Goal: Task Accomplishment & Management: Use online tool/utility

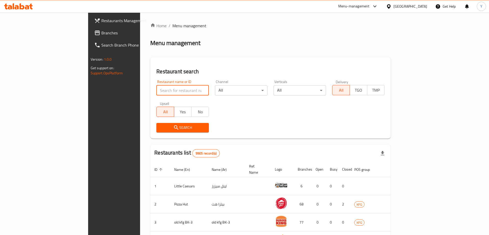
click at [156, 95] on input "search" at bounding box center [182, 90] width 53 height 10
type input "4"
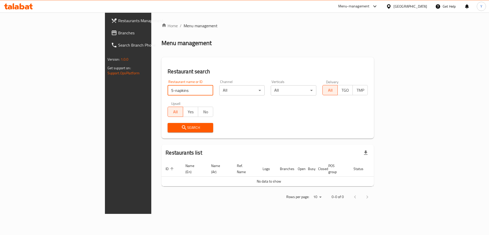
click at [168, 91] on input "5-napkins" at bounding box center [191, 90] width 46 height 10
click at [168, 91] on input "napkins" at bounding box center [191, 90] width 46 height 10
type input "napkin"
click button "Search" at bounding box center [191, 127] width 46 height 9
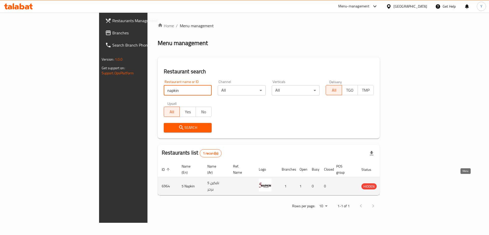
click at [394, 185] on icon "enhanced table" at bounding box center [392, 187] width 6 height 4
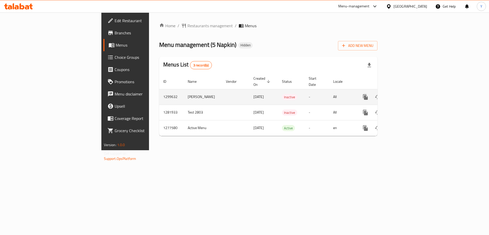
click at [184, 90] on td "[PERSON_NAME]" at bounding box center [203, 97] width 38 height 16
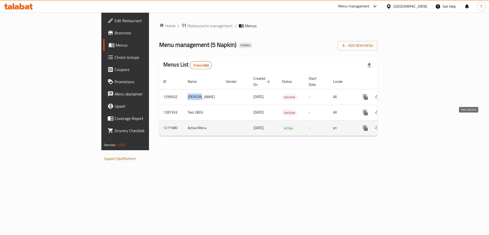
click at [405, 125] on icon "enhanced table" at bounding box center [402, 128] width 6 height 6
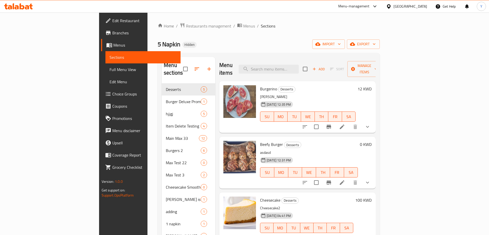
click at [112, 95] on span "Choice Groups" at bounding box center [144, 94] width 64 height 6
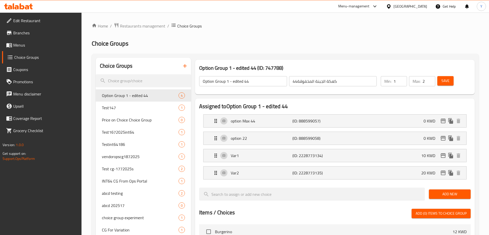
click at [28, 46] on span "Menus" at bounding box center [45, 45] width 64 height 6
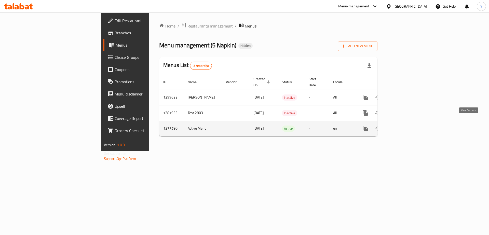
click at [405, 126] on icon "enhanced table" at bounding box center [402, 129] width 6 height 6
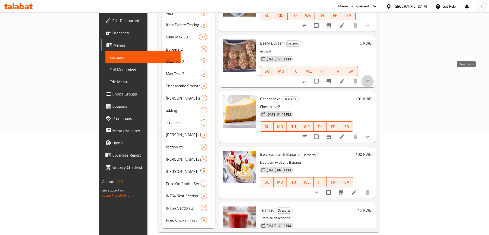
click at [371, 78] on icon "show more" at bounding box center [368, 81] width 6 height 6
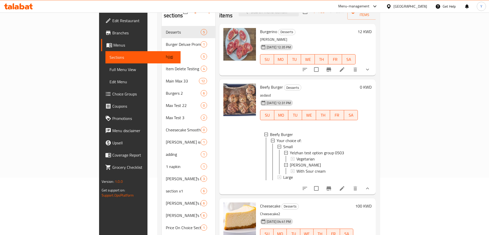
scroll to position [36, 0]
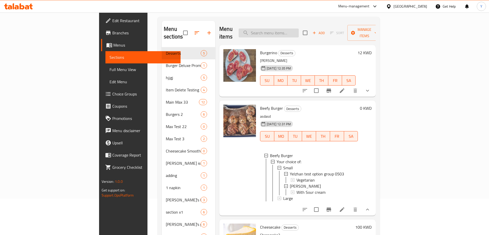
click at [299, 32] on input "search" at bounding box center [269, 33] width 60 height 9
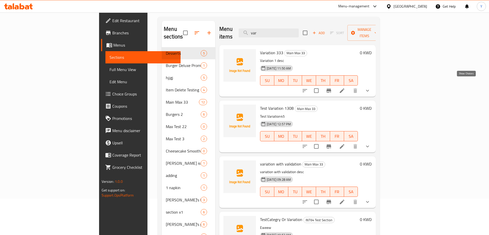
type input "var"
click at [371, 88] on icon "show more" at bounding box center [368, 91] width 6 height 6
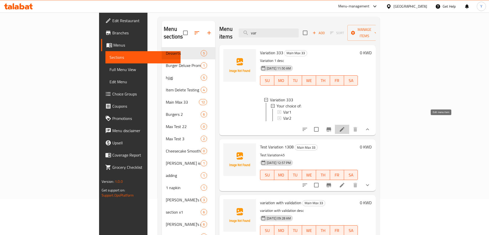
click at [345, 126] on icon at bounding box center [342, 129] width 6 height 6
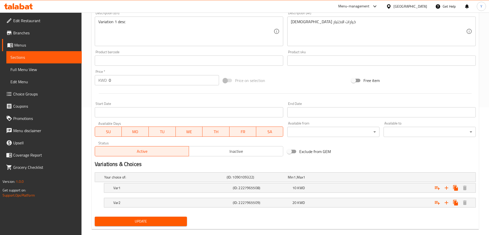
scroll to position [136, 0]
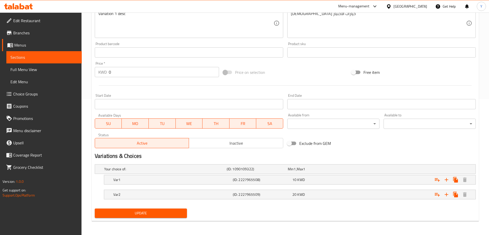
click at [422, 5] on div "[GEOGRAPHIC_DATA]" at bounding box center [411, 7] width 34 height 6
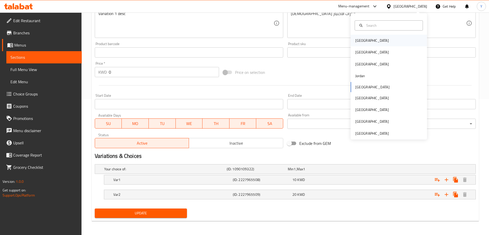
click at [376, 41] on div "[GEOGRAPHIC_DATA]" at bounding box center [389, 41] width 76 height 12
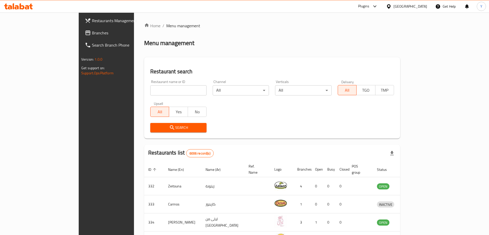
click at [391, 8] on div at bounding box center [244, 117] width 489 height 235
click at [92, 35] on span "Branches" at bounding box center [124, 33] width 64 height 6
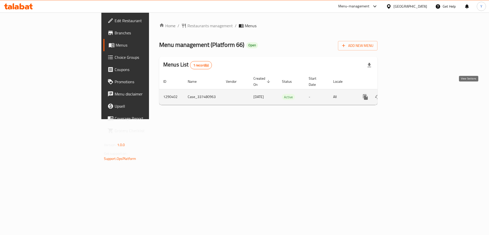
click at [405, 94] on icon "enhanced table" at bounding box center [402, 97] width 6 height 6
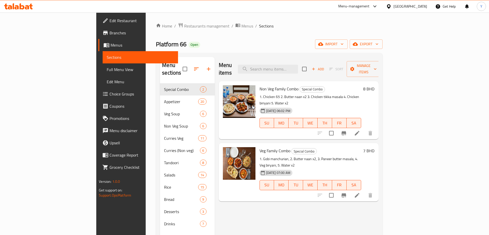
click at [110, 94] on span "Choice Groups" at bounding box center [142, 94] width 64 height 6
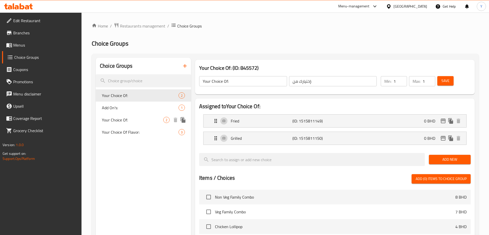
click at [120, 121] on span "Your Choice Of:" at bounding box center [132, 120] width 61 height 6
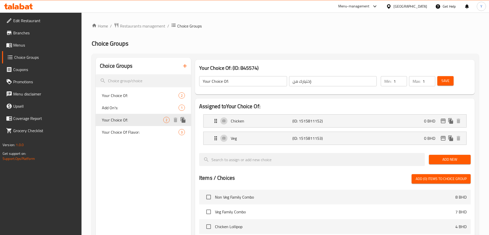
click at [120, 123] on span "Your Choice Of:" at bounding box center [132, 120] width 61 height 6
click at [165, 119] on span "2" at bounding box center [167, 120] width 6 height 5
click at [129, 97] on span "Your Choice Of:" at bounding box center [132, 96] width 61 height 6
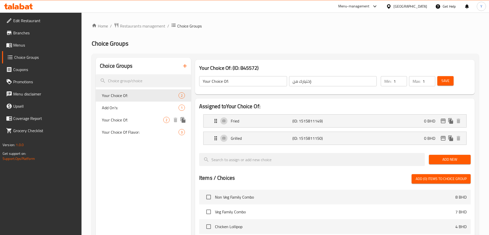
click at [124, 120] on span "Your Choice Of:" at bounding box center [132, 120] width 61 height 6
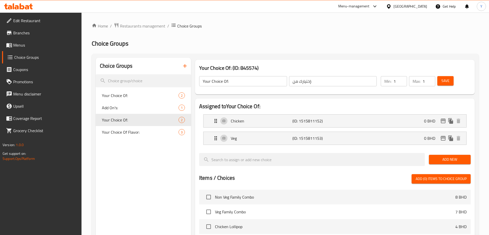
click at [22, 48] on span "Menus" at bounding box center [45, 45] width 64 height 6
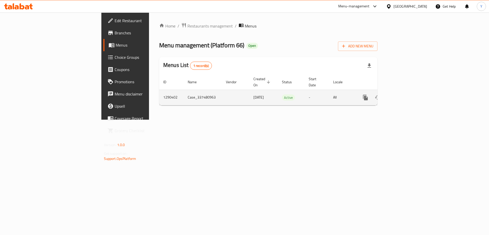
click at [405, 95] on icon "enhanced table" at bounding box center [402, 97] width 5 height 5
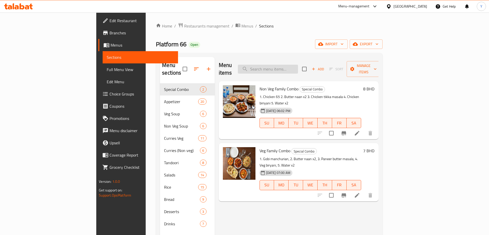
click at [292, 65] on input "search" at bounding box center [268, 69] width 60 height 9
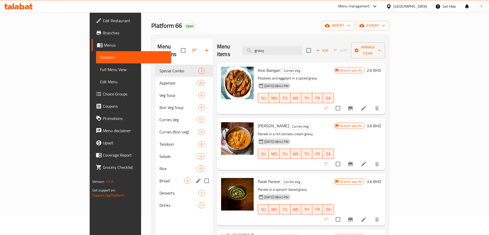
scroll to position [12, 0]
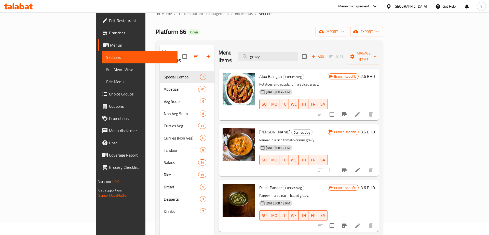
type input "gravy"
click at [109, 96] on span "Choice Groups" at bounding box center [141, 94] width 64 height 6
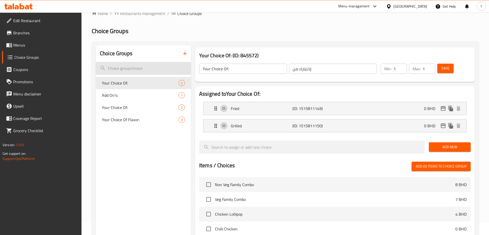
click at [126, 67] on input "search" at bounding box center [143, 68] width 95 height 13
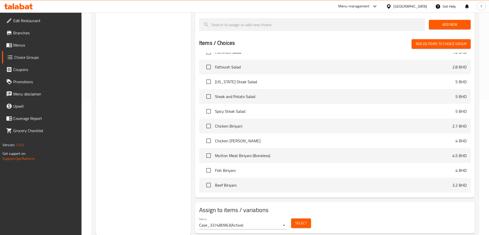
scroll to position [1118, 0]
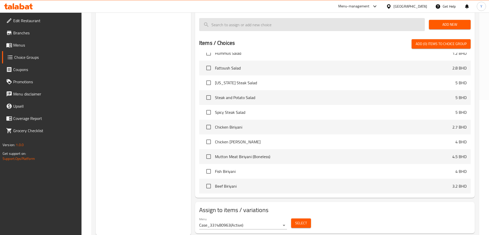
click at [265, 29] on input "search" at bounding box center [312, 24] width 226 height 13
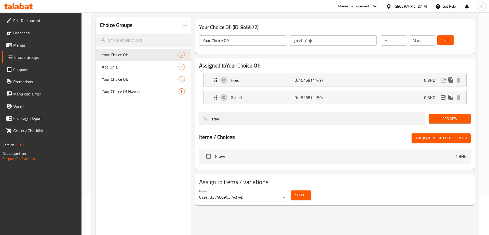
scroll to position [41, 0]
type input "grav"
click at [134, 57] on span "Your Choice Of:" at bounding box center [132, 55] width 61 height 6
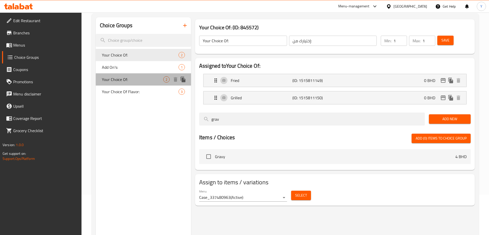
click at [119, 80] on span "Your Choice Of:" at bounding box center [132, 79] width 61 height 6
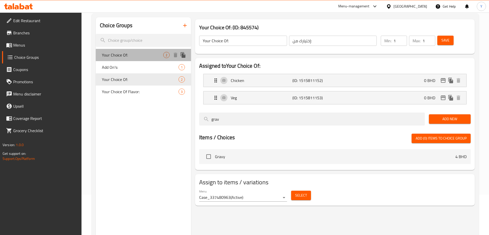
click at [119, 57] on span "Your Choice Of:" at bounding box center [132, 55] width 61 height 6
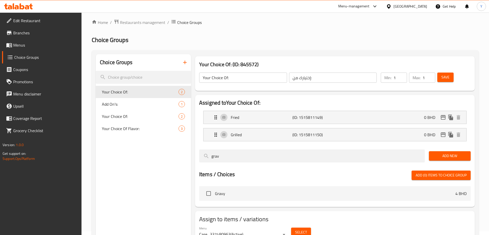
scroll to position [0, 0]
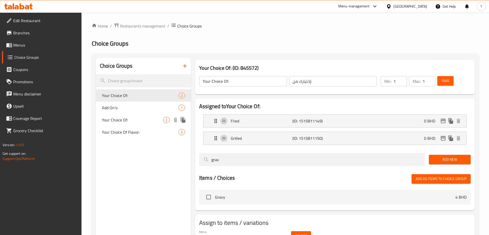
click at [116, 120] on span "Your Choice Of:" at bounding box center [132, 120] width 61 height 6
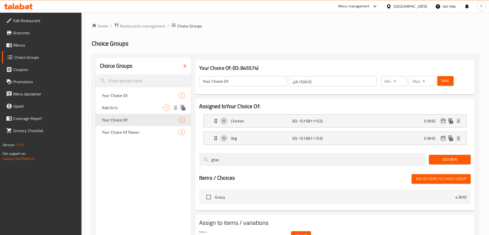
click at [114, 108] on span "Add On's:" at bounding box center [132, 108] width 61 height 6
type input "Add On's:"
type input "الإضافات:"
type input "0"
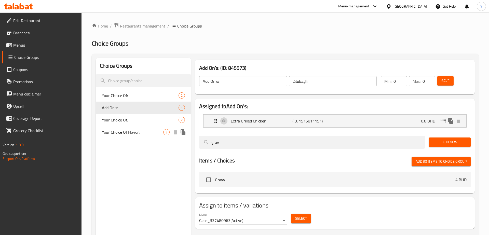
click at [111, 132] on span "Your Choice Of Flavor:" at bounding box center [132, 132] width 61 height 6
type input "Your Choice Of Flavor:"
type input "إختيارك من النكهة:"
type input "1"
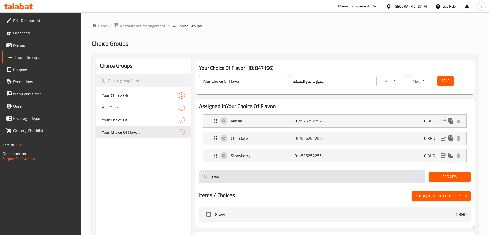
click at [220, 176] on input "grav" at bounding box center [312, 177] width 226 height 13
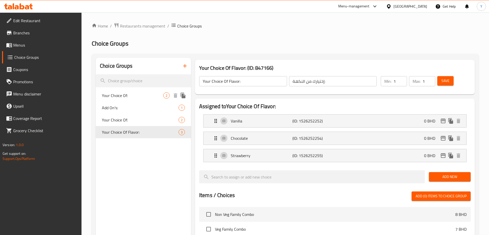
click at [116, 99] on span "Your Choice Of:" at bounding box center [132, 96] width 61 height 6
type input "Your Choice Of:"
type input "إختيارك من:"
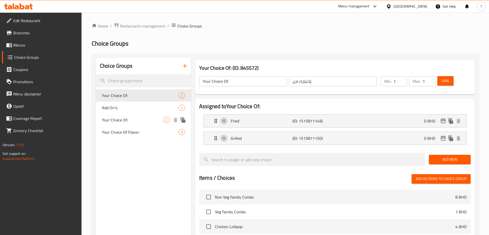
click at [113, 121] on span "Your Choice Of:" at bounding box center [132, 120] width 61 height 6
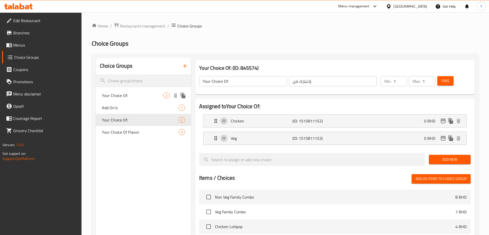
click at [113, 97] on span "Your Choice Of:" at bounding box center [132, 96] width 61 height 6
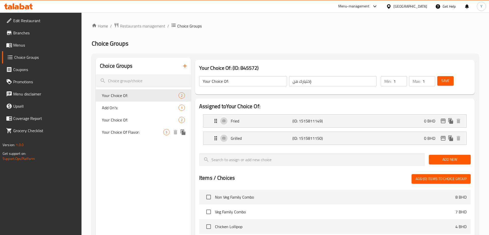
click at [120, 130] on span "Your Choice Of Flavor:" at bounding box center [132, 132] width 61 height 6
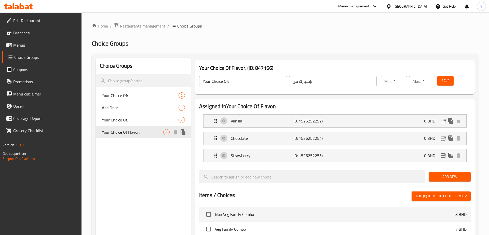
type input "Your Choice Of Flavor:"
type input "إختيارك من النكهة:"
click at [126, 95] on span "Your Choice Of:" at bounding box center [140, 96] width 77 height 6
type input "Your Choice Of:"
type input "إختيارك من:"
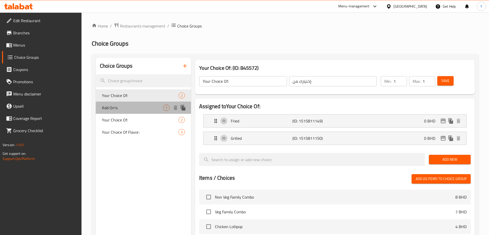
click at [116, 108] on span "Add On's:" at bounding box center [132, 108] width 61 height 6
type input "Add On's:"
type input "الإضافات:"
type input "0"
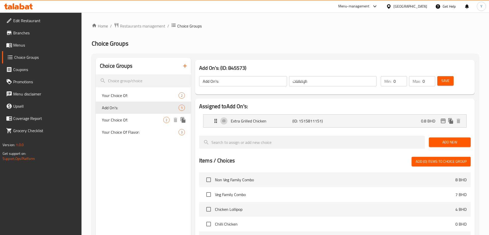
click at [117, 123] on span "Your Choice Of:" at bounding box center [132, 120] width 61 height 6
type input "Your Choice Of:"
type input "إختيارك من:"
type input "1"
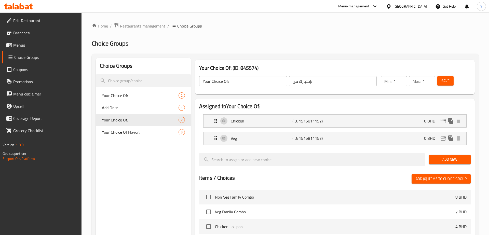
click at [121, 133] on span "Your Choice Of Flavor:" at bounding box center [140, 132] width 77 height 6
type input "Your Choice Of Flavor:"
type input "إختيارك من النكهة:"
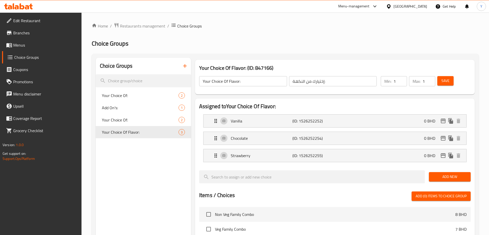
click at [23, 44] on span "Menus" at bounding box center [45, 45] width 64 height 6
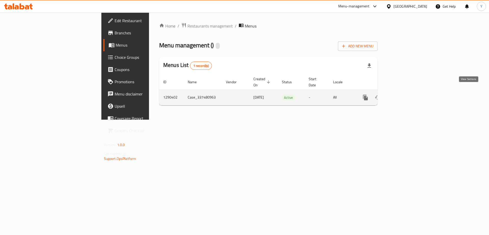
click at [405, 95] on icon "enhanced table" at bounding box center [402, 97] width 5 height 5
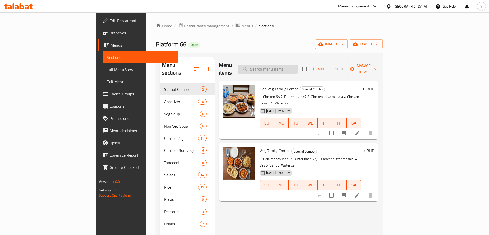
click at [298, 68] on input "search" at bounding box center [268, 69] width 60 height 9
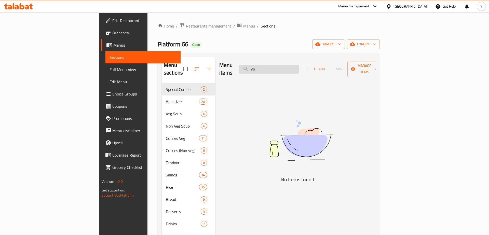
type input "y"
type input "d"
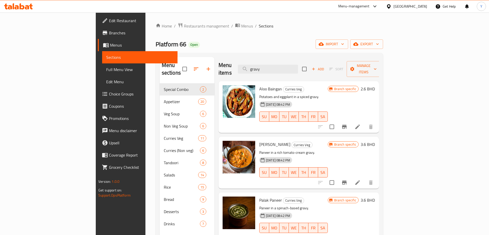
type input "gravy"
click at [377, 121] on div at bounding box center [345, 127] width 63 height 12
click at [241, 28] on span "Menus" at bounding box center [247, 26] width 12 height 6
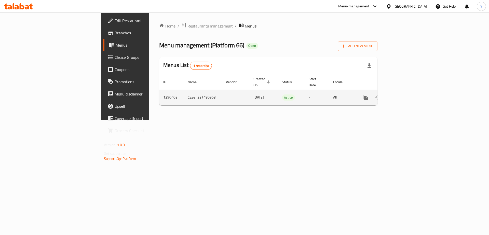
click at [159, 91] on td "1290402" at bounding box center [171, 98] width 24 height 16
copy td "1290402"
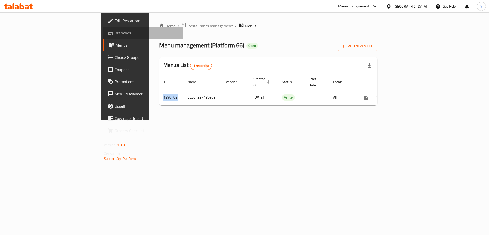
click at [115, 33] on span "Branches" at bounding box center [147, 33] width 64 height 6
